Goal: Task Accomplishment & Management: Complete application form

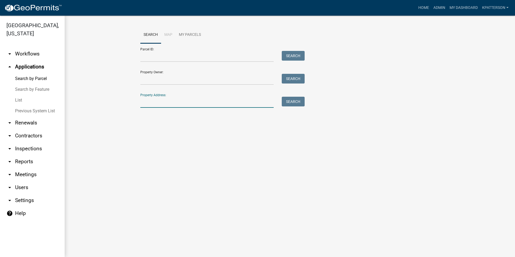
click at [200, 104] on input "Property Address:" at bounding box center [206, 102] width 133 height 11
type input "7"
type input "399 hardy"
click at [295, 99] on button "Search" at bounding box center [293, 102] width 23 height 10
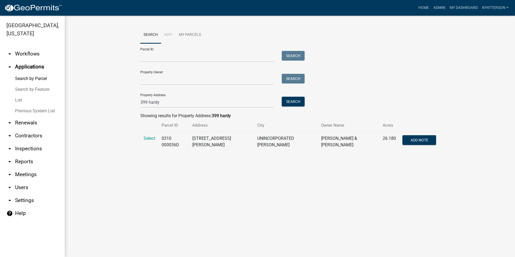
click at [156, 137] on td "Select" at bounding box center [149, 142] width 18 height 20
click at [151, 137] on span "Select" at bounding box center [149, 138] width 12 height 5
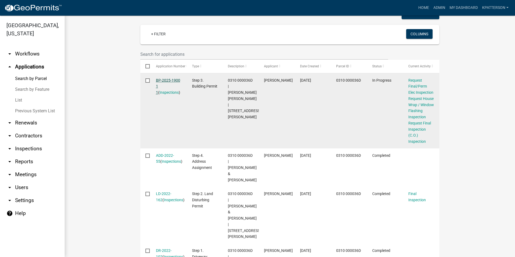
scroll to position [161, 0]
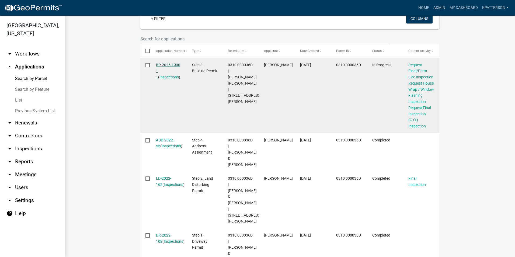
click at [168, 64] on link "BP-2025-1900 1 1" at bounding box center [168, 71] width 24 height 17
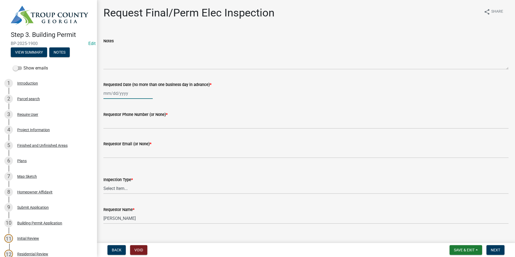
click at [130, 95] on div at bounding box center [127, 93] width 49 height 11
select select "8"
select select "2025"
click at [109, 149] on div "18" at bounding box center [108, 147] width 9 height 9
type input "[DATE]"
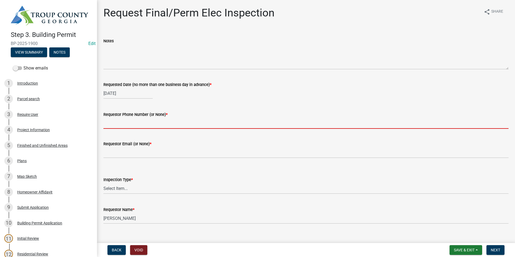
click at [120, 127] on input "Requestor Phone Number (or None) *" at bounding box center [305, 123] width 405 height 11
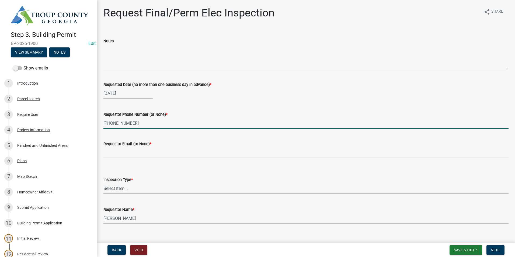
type input "[PHONE_NUMBER]"
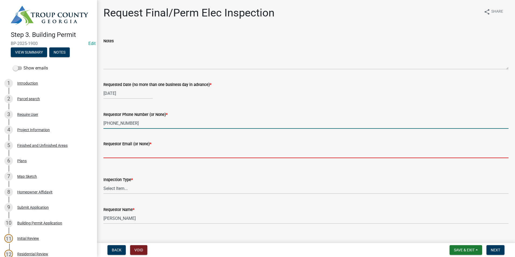
drag, startPoint x: 123, startPoint y: 151, endPoint x: 120, endPoint y: 154, distance: 4.0
click at [120, 154] on input "Requestor Email (or None) *" at bounding box center [305, 152] width 405 height 11
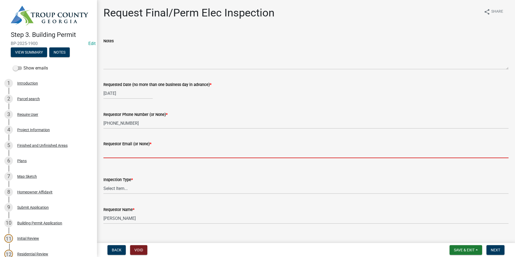
type input "none"
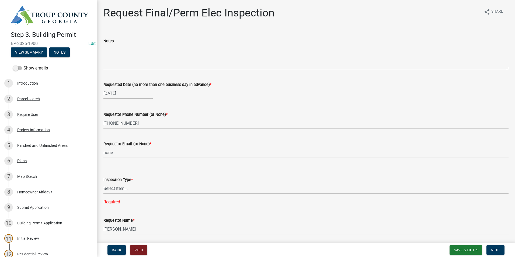
click at [125, 189] on select "Select Item... Final/Permanent Electrical" at bounding box center [305, 188] width 405 height 11
click at [103, 183] on select "Select Item... Final/Permanent Electrical" at bounding box center [305, 188] width 405 height 11
select select "15602396-5ec3-4d50-b7ba-128f4fe7a0c1"
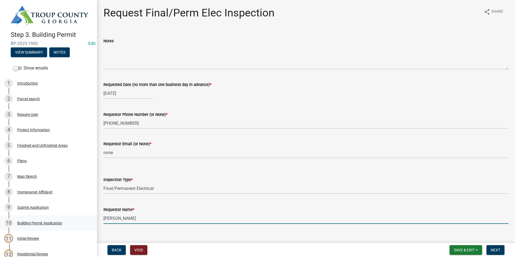
drag, startPoint x: 161, startPoint y: 220, endPoint x: 0, endPoint y: 221, distance: 161.5
click at [0, 221] on html "Internet Explorer does NOT work with GeoPermits. Get a new browser for more sec…" at bounding box center [257, 128] width 515 height 257
type input "[PERSON_NAME]"
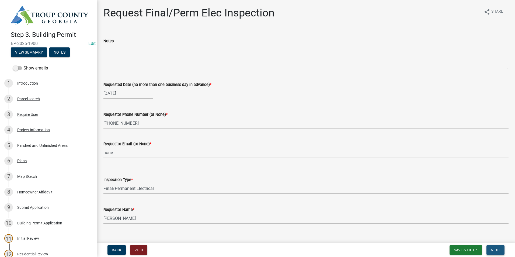
click at [500, 250] on span "Next" at bounding box center [494, 250] width 9 height 4
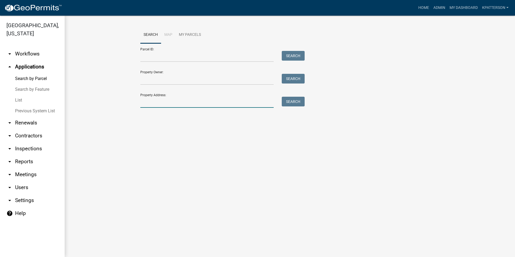
click at [167, 100] on input "Property Address:" at bounding box center [206, 102] width 133 height 11
type input "1310 new franklin"
click at [299, 102] on button "Search" at bounding box center [293, 102] width 23 height 10
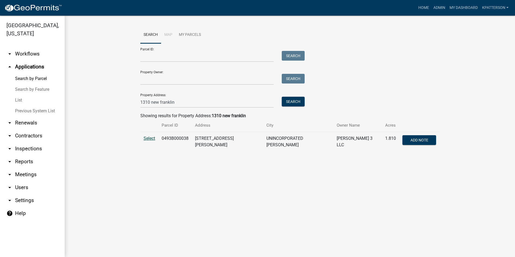
click at [148, 137] on span "Select" at bounding box center [149, 138] width 12 height 5
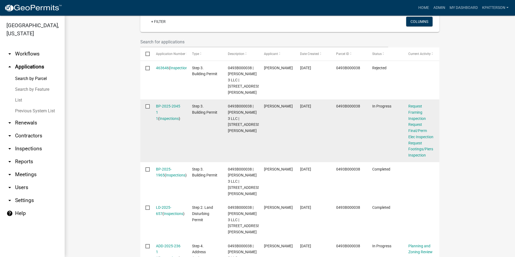
scroll to position [161, 0]
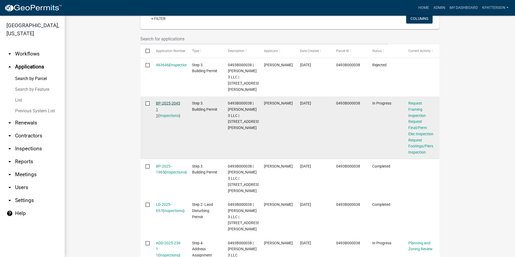
click at [171, 102] on link "BP-2025-2045 1 1" at bounding box center [168, 109] width 24 height 17
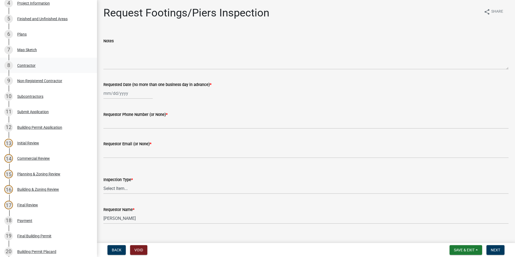
scroll to position [37, 0]
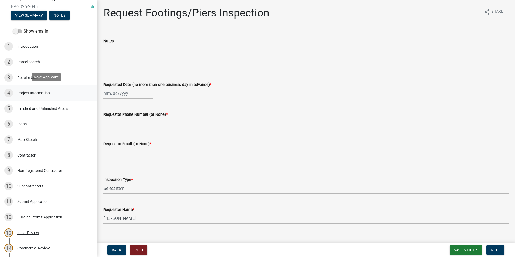
click at [74, 96] on div "4 Project Information" at bounding box center [46, 93] width 84 height 9
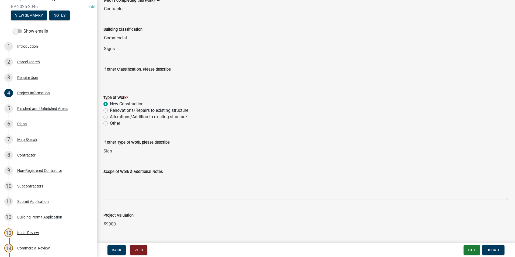
scroll to position [394, 0]
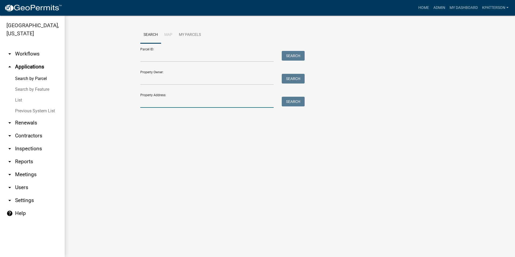
click at [150, 103] on input "Property Address:" at bounding box center [206, 102] width 133 height 11
type input "1310 new franklin"
click at [289, 103] on button "Search" at bounding box center [293, 102] width 23 height 10
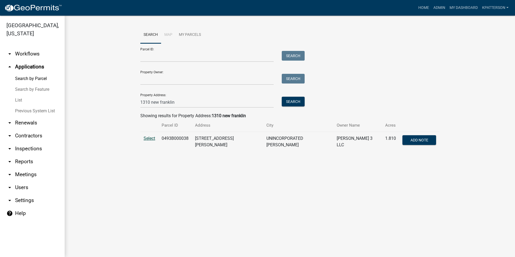
click at [145, 136] on span "Select" at bounding box center [149, 138] width 12 height 5
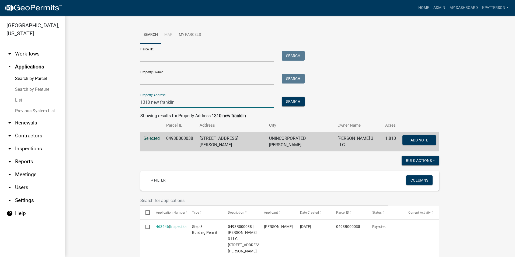
drag, startPoint x: 179, startPoint y: 100, endPoint x: 77, endPoint y: 114, distance: 103.0
type input "103 [PERSON_NAME] Eagle PT"
click at [287, 101] on button "Search" at bounding box center [293, 102] width 23 height 10
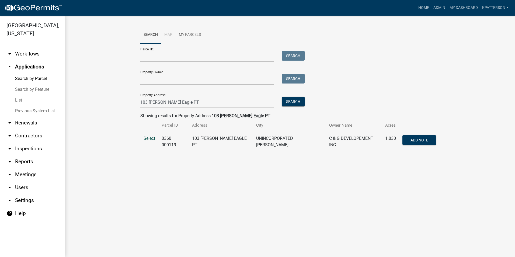
click at [147, 137] on span "Select" at bounding box center [149, 138] width 12 height 5
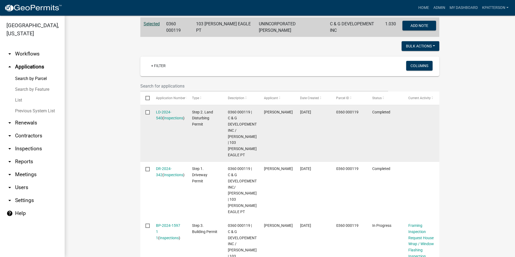
scroll to position [135, 0]
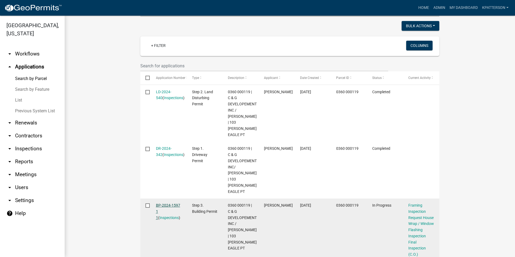
click at [170, 203] on link "BP-2024-1597 1 1" at bounding box center [168, 211] width 24 height 17
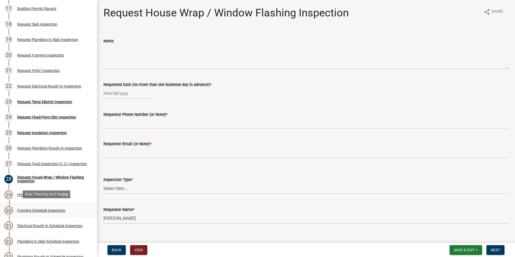
scroll to position [323, 0]
click at [47, 115] on div "Request Final/Perm Elec Inspection" at bounding box center [46, 117] width 59 height 4
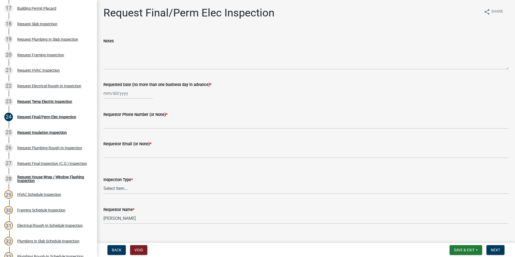
click at [127, 94] on div at bounding box center [127, 93] width 49 height 11
select select "8"
select select "2025"
click at [111, 147] on div "18" at bounding box center [108, 147] width 9 height 9
type input "[DATE]"
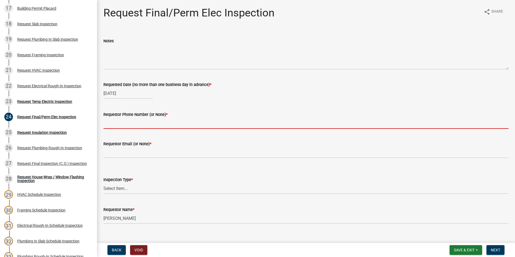
click at [127, 123] on input "Requestor Phone Number (or None) *" at bounding box center [305, 123] width 405 height 11
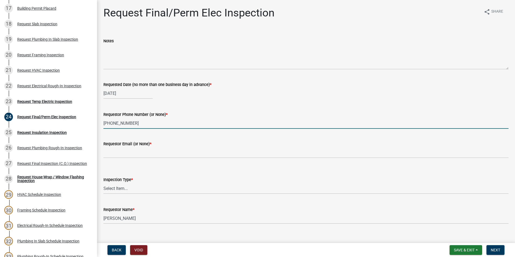
type input "[PHONE_NUMBER]"
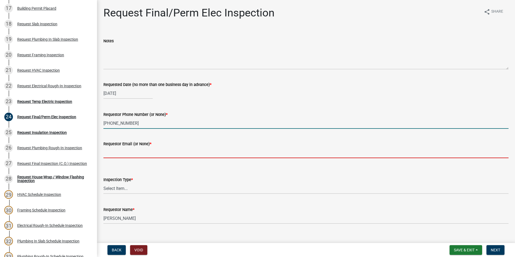
click at [113, 158] on input "Requestor Email (or None) *" at bounding box center [305, 152] width 405 height 11
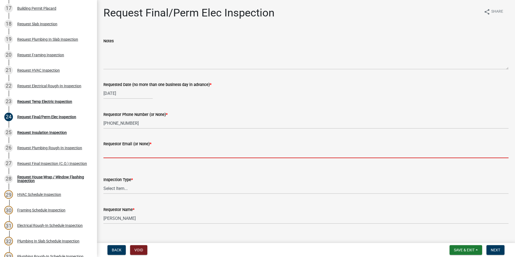
type input "none"
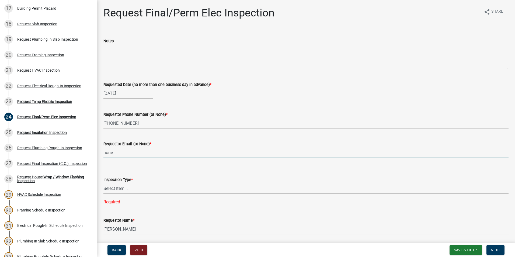
click at [122, 192] on select "Select Item... Final/Permanent Electrical" at bounding box center [305, 188] width 405 height 11
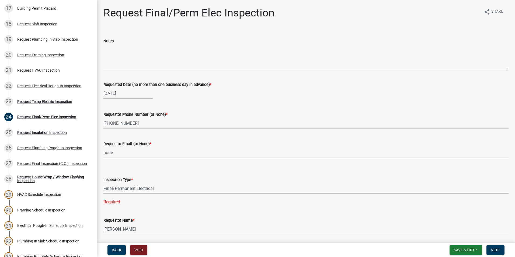
click at [103, 183] on select "Select Item... Final/Permanent Electrical" at bounding box center [305, 188] width 405 height 11
select select "15602396-5ec3-4d50-b7ba-128f4fe7a0c1"
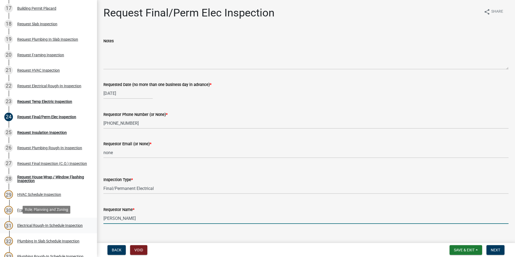
drag, startPoint x: 133, startPoint y: 218, endPoint x: 57, endPoint y: 229, distance: 76.4
click at [58, 229] on div "Step 3. Building Permit BP-2024-1597 Edit View Summary Notes Show emails 1 Intr…" at bounding box center [257, 128] width 515 height 257
type input "[PERSON_NAME]"
click at [494, 248] on span "Next" at bounding box center [494, 250] width 9 height 4
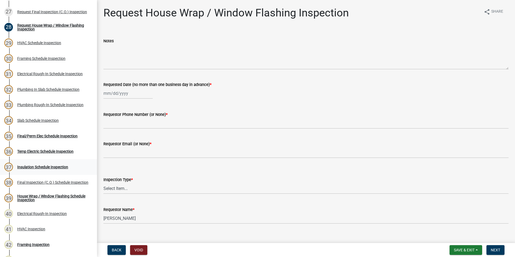
scroll to position [458, 0]
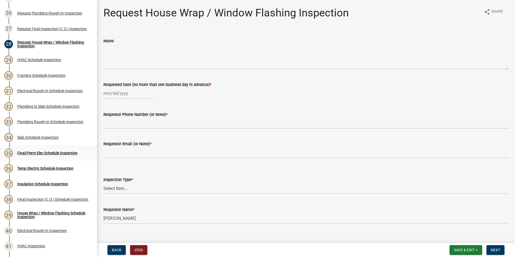
click at [57, 153] on div "Final/Perm Elec Schedule Inspection" at bounding box center [47, 153] width 60 height 4
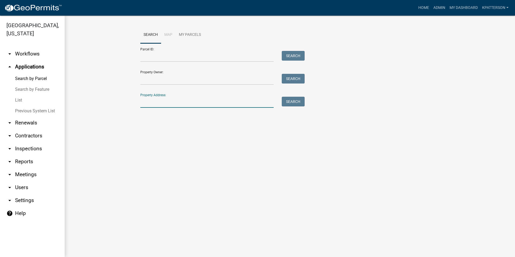
click at [183, 101] on input "Property Address:" at bounding box center [206, 102] width 133 height 11
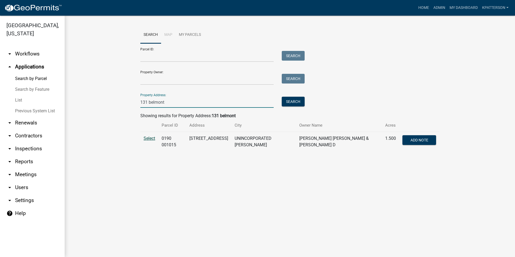
click at [152, 137] on span "Select" at bounding box center [149, 138] width 12 height 5
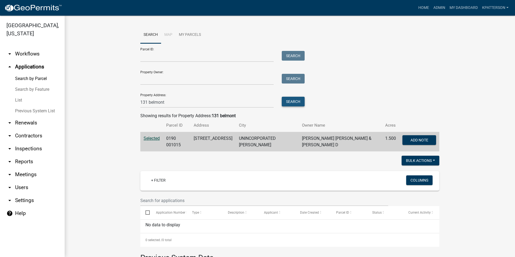
click at [289, 99] on button "Search" at bounding box center [293, 102] width 23 height 10
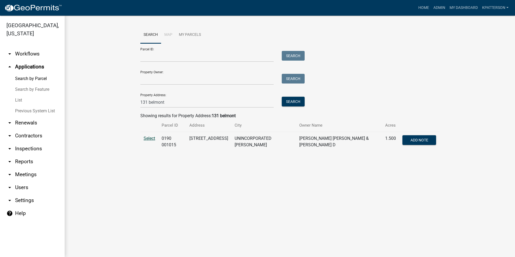
click at [152, 139] on span "Select" at bounding box center [149, 138] width 12 height 5
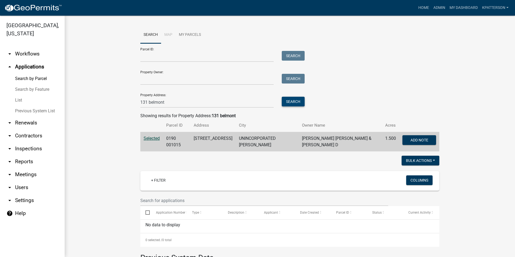
click at [288, 102] on button "Search" at bounding box center [293, 102] width 23 height 10
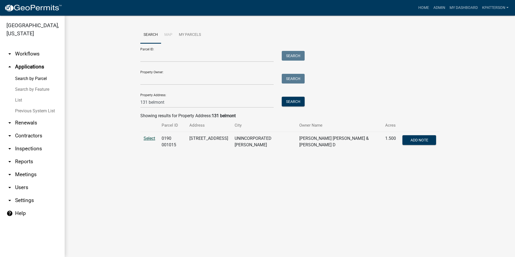
click at [150, 139] on span "Select" at bounding box center [149, 138] width 12 height 5
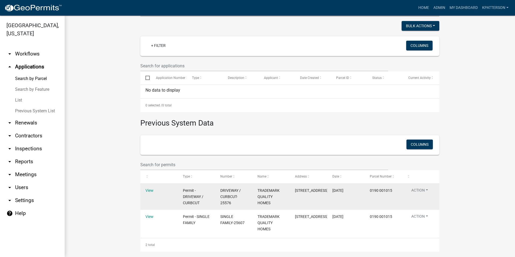
scroll to position [140, 0]
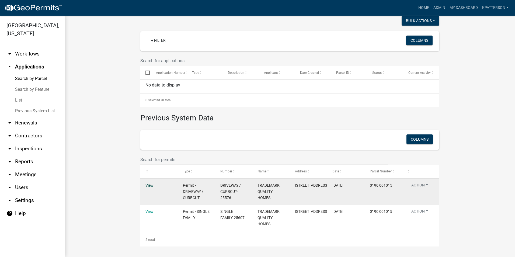
click at [146, 184] on link "View" at bounding box center [149, 185] width 8 height 4
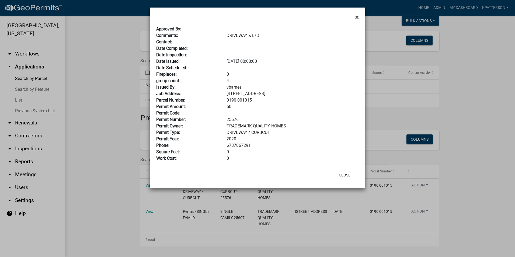
click at [357, 17] on span "×" at bounding box center [356, 17] width 3 height 8
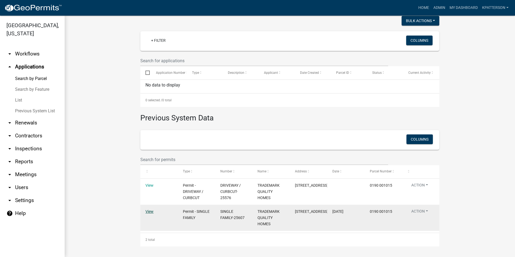
click at [146, 210] on link "View" at bounding box center [149, 211] width 8 height 4
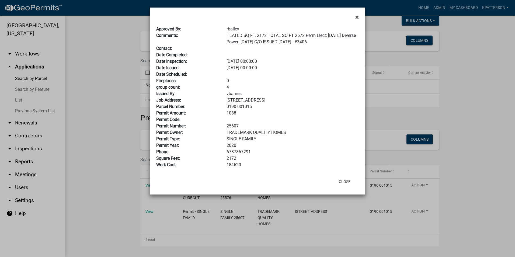
click at [357, 17] on span "×" at bounding box center [356, 17] width 3 height 8
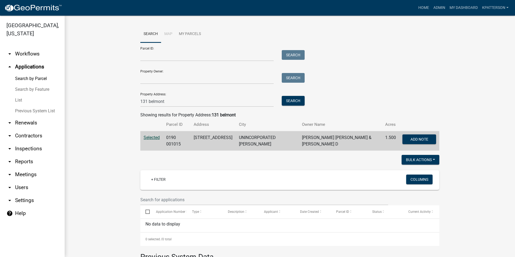
scroll to position [0, 0]
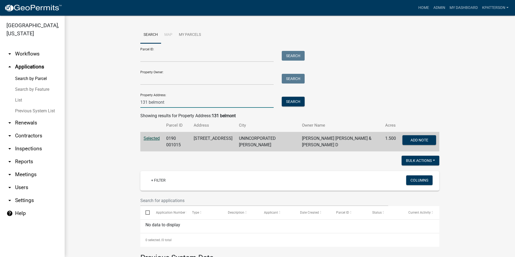
click at [143, 102] on input "131 belmont" at bounding box center [206, 102] width 133 height 11
type input "141 belmont"
click at [293, 100] on button "Search" at bounding box center [293, 102] width 23 height 10
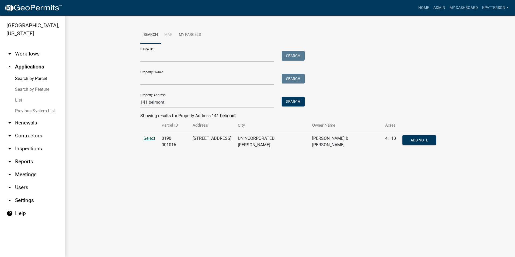
click at [147, 138] on span "Select" at bounding box center [149, 138] width 12 height 5
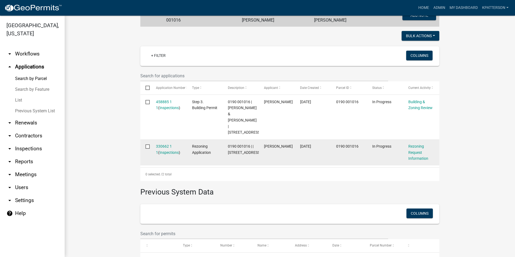
scroll to position [126, 0]
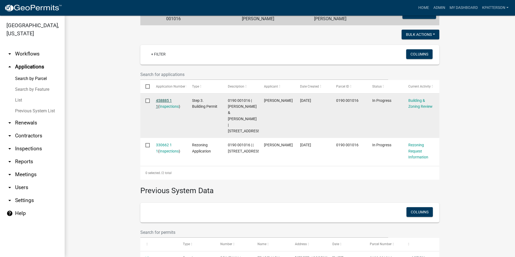
click at [169, 100] on link "458885 1 1" at bounding box center [164, 103] width 16 height 10
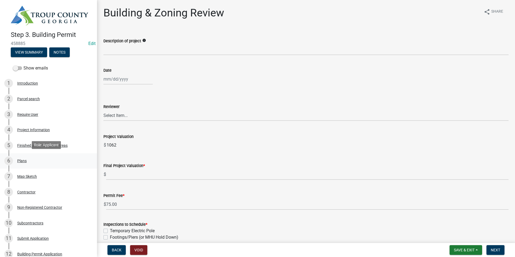
click at [32, 164] on div "6 Plans" at bounding box center [46, 160] width 84 height 9
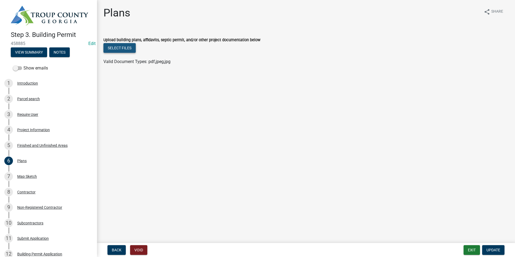
click at [124, 48] on button "Select files" at bounding box center [119, 48] width 32 height 10
click at [121, 65] on link "ev charger.png" at bounding box center [118, 65] width 28 height 5
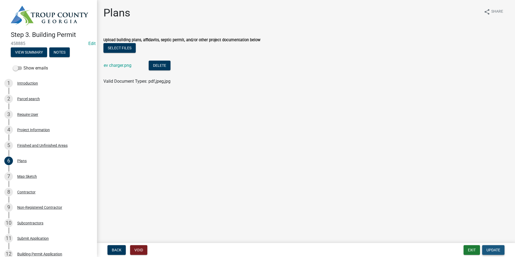
click at [495, 250] on span "Update" at bounding box center [493, 250] width 14 height 4
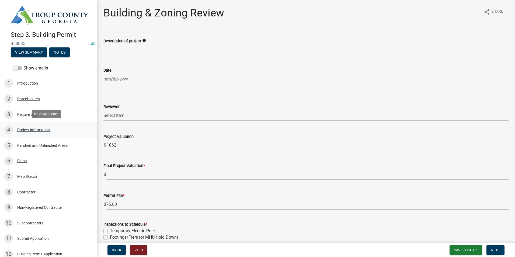
click at [33, 128] on div "Project Information" at bounding box center [33, 130] width 33 height 4
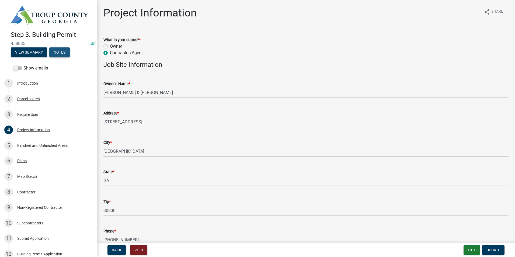
click at [64, 51] on button "Notes" at bounding box center [59, 52] width 20 height 10
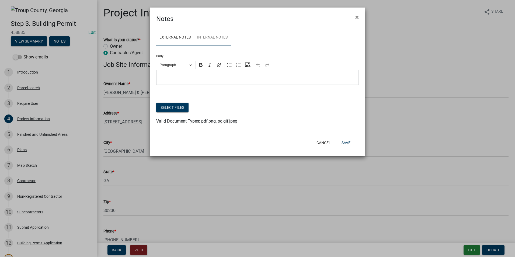
click at [215, 38] on link "Internal Notes" at bounding box center [212, 37] width 37 height 17
click at [355, 16] on span "×" at bounding box center [356, 17] width 3 height 8
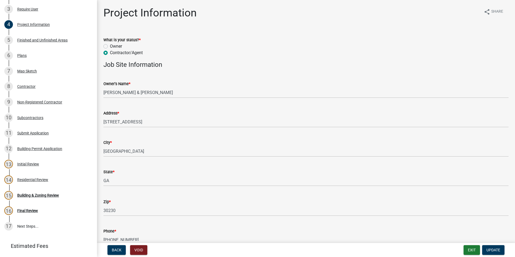
scroll to position [108, 0]
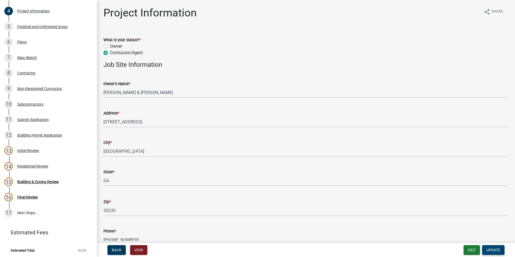
click at [497, 250] on span "Update" at bounding box center [493, 250] width 14 height 4
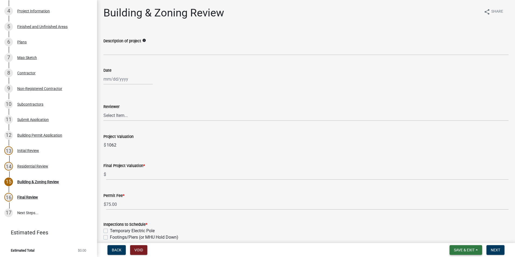
click at [461, 249] on span "Save & Exit" at bounding box center [464, 250] width 21 height 4
click at [461, 236] on button "Save & Exit" at bounding box center [460, 235] width 43 height 13
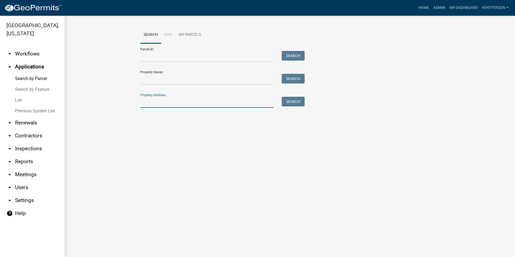
click at [168, 101] on input "Property Address:" at bounding box center [206, 102] width 133 height 11
type input "[STREET_ADDRESS]"
click at [299, 104] on button "Search" at bounding box center [293, 102] width 23 height 10
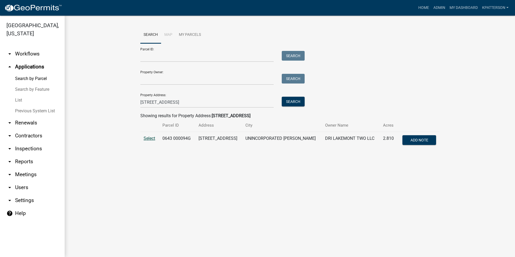
click at [151, 141] on span "Select" at bounding box center [149, 138] width 12 height 5
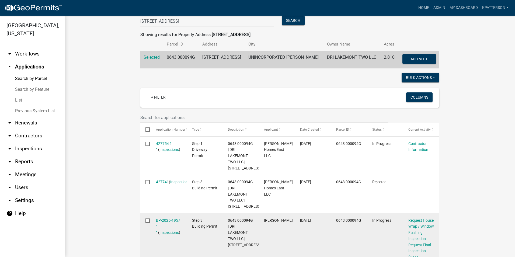
scroll to position [108, 0]
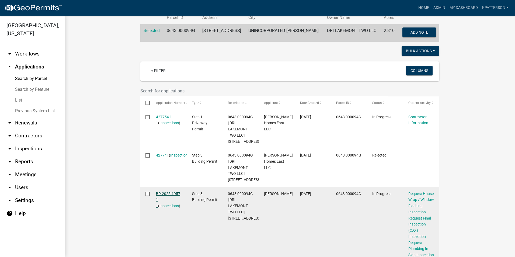
click at [163, 205] on link "BP-2025-1957 1 1" at bounding box center [168, 199] width 24 height 17
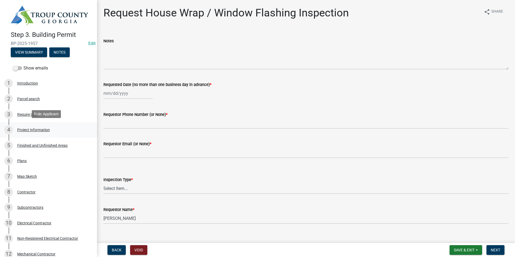
click at [47, 123] on link "4 Project Information" at bounding box center [48, 130] width 97 height 16
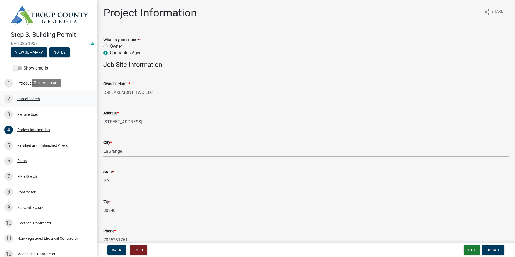
drag, startPoint x: 158, startPoint y: 93, endPoint x: 76, endPoint y: 101, distance: 81.9
click at [76, 101] on div "Step 3. Building Permit BP-2025-1957 Edit View Summary Notes Show emails 1 Intr…" at bounding box center [257, 128] width 515 height 257
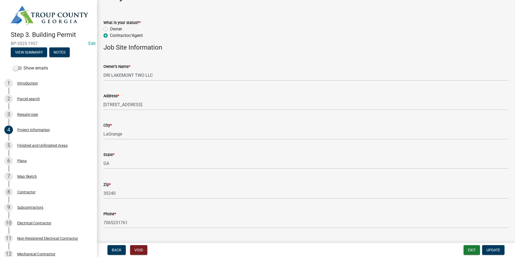
scroll to position [27, 0]
